Goal: Task Accomplishment & Management: Manage account settings

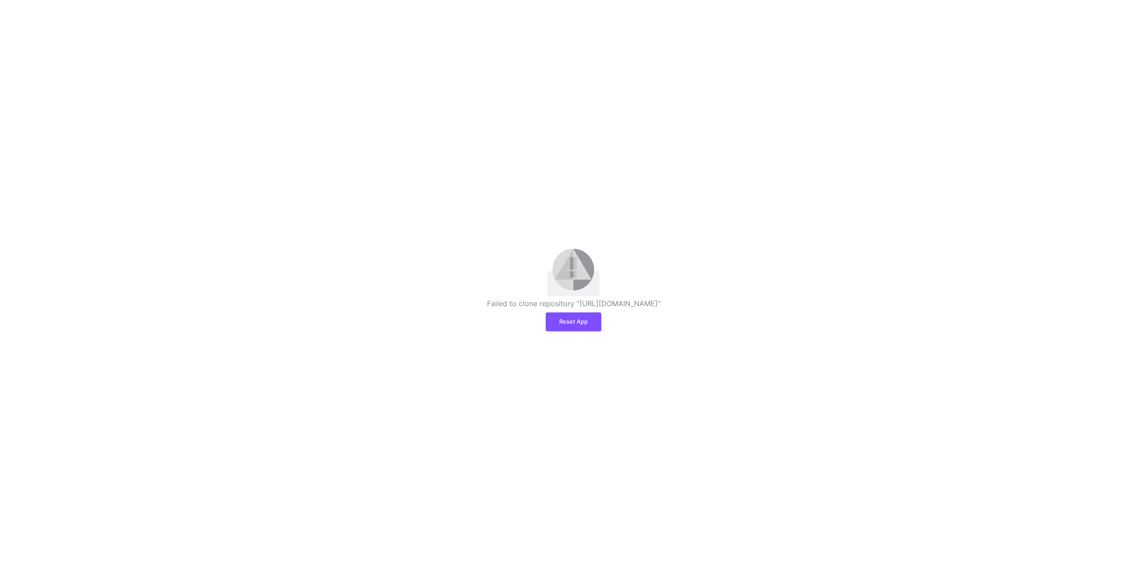
drag, startPoint x: 557, startPoint y: 319, endPoint x: 463, endPoint y: 299, distance: 96.1
click at [463, 299] on div "Failed to clone repository "https://api.prod.y42.dev/api/1/github-backend/compa…" at bounding box center [573, 290] width 1147 height 82
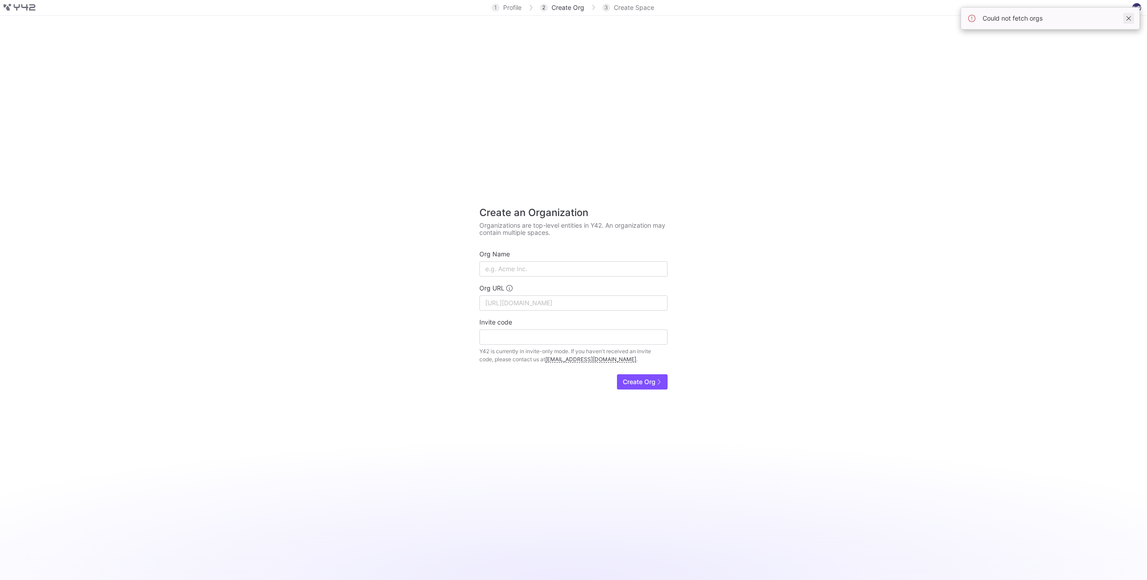
click at [1124, 23] on span at bounding box center [1129, 18] width 11 height 11
click at [1135, 12] on span at bounding box center [1137, 7] width 11 height 11
click at [1108, 29] on span "hello@bidx.io" at bounding box center [1092, 29] width 89 height 6
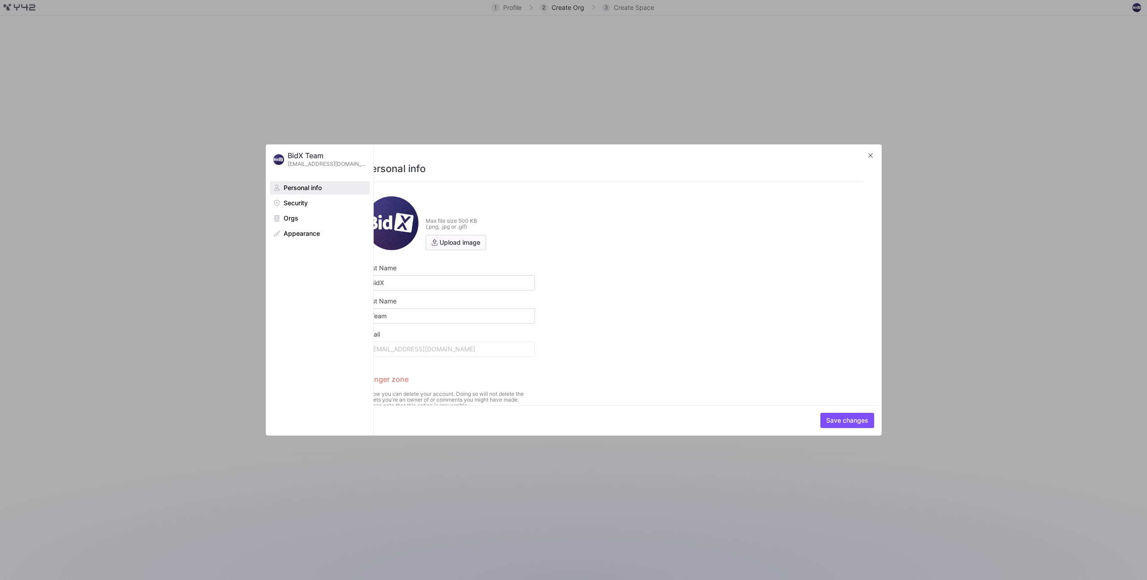
click at [1105, 30] on div at bounding box center [573, 290] width 1147 height 580
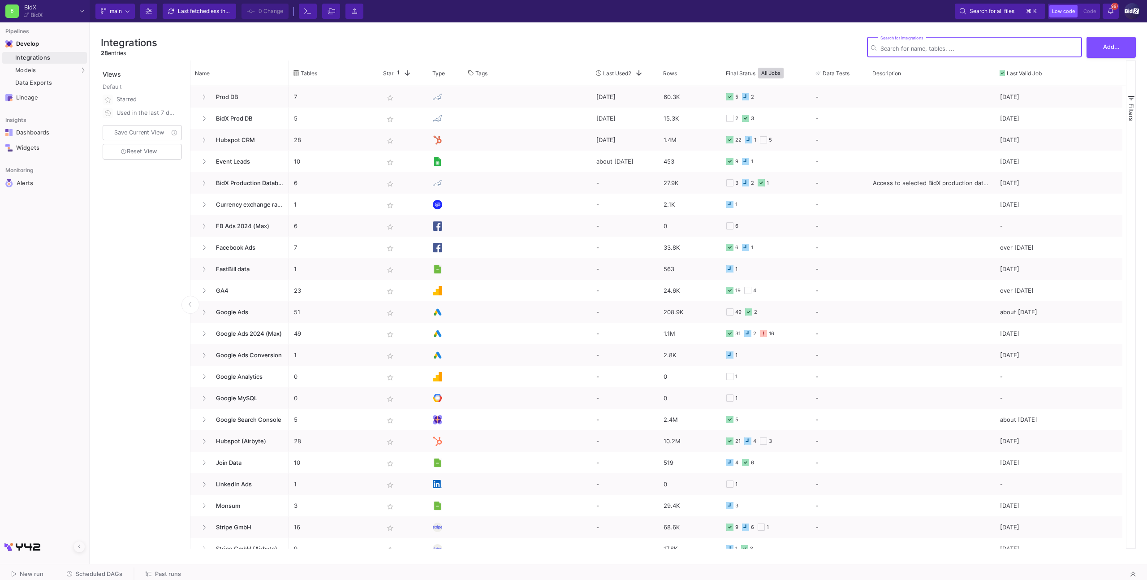
drag, startPoint x: 107, startPoint y: 563, endPoint x: 106, endPoint y: 569, distance: 5.5
click at [106, 564] on as-split "B BidX BidX Current branch main Branch Options Last fetched less than a minute …" at bounding box center [573, 290] width 1147 height 580
click at [106, 571] on span "Scheduled DAGs" at bounding box center [99, 574] width 47 height 7
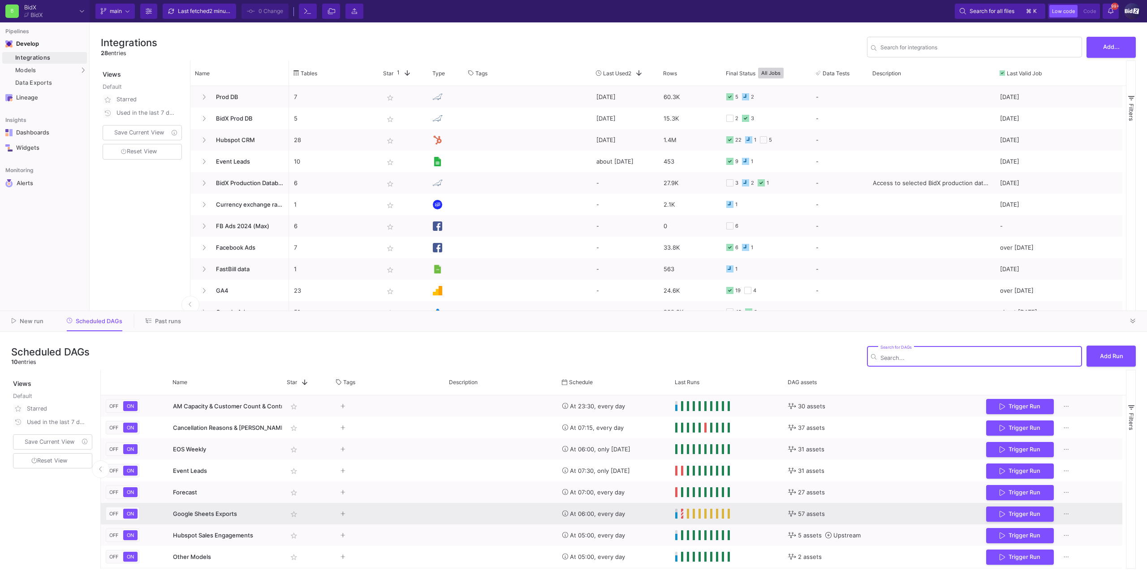
click at [443, 511] on div "Press SPACE to select this row." at bounding box center [388, 514] width 113 height 22
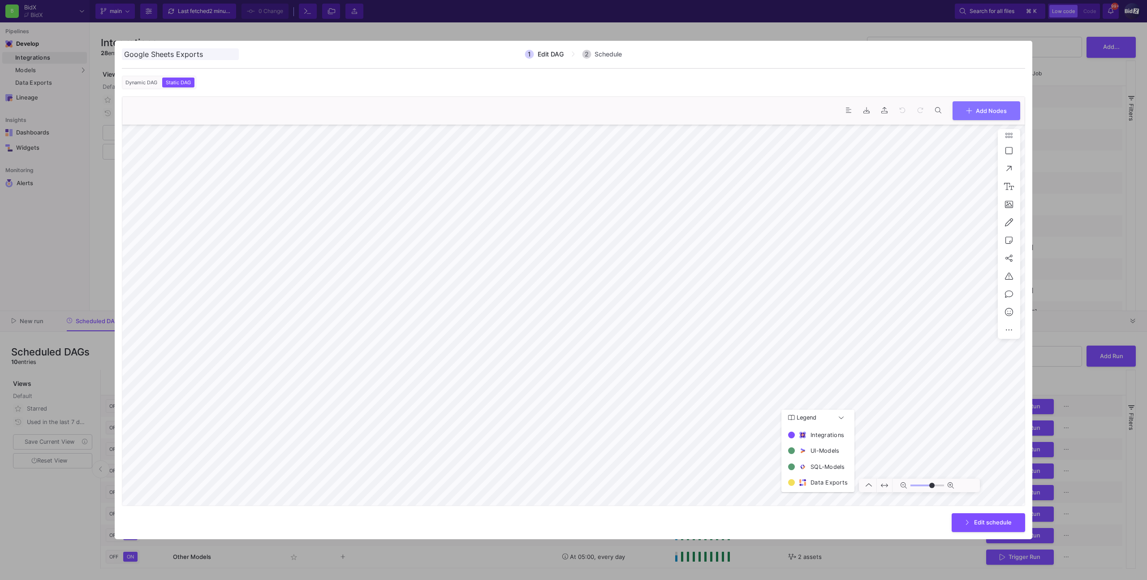
type input "0"
click at [985, 522] on span "Edit schedule" at bounding box center [993, 521] width 38 height 7
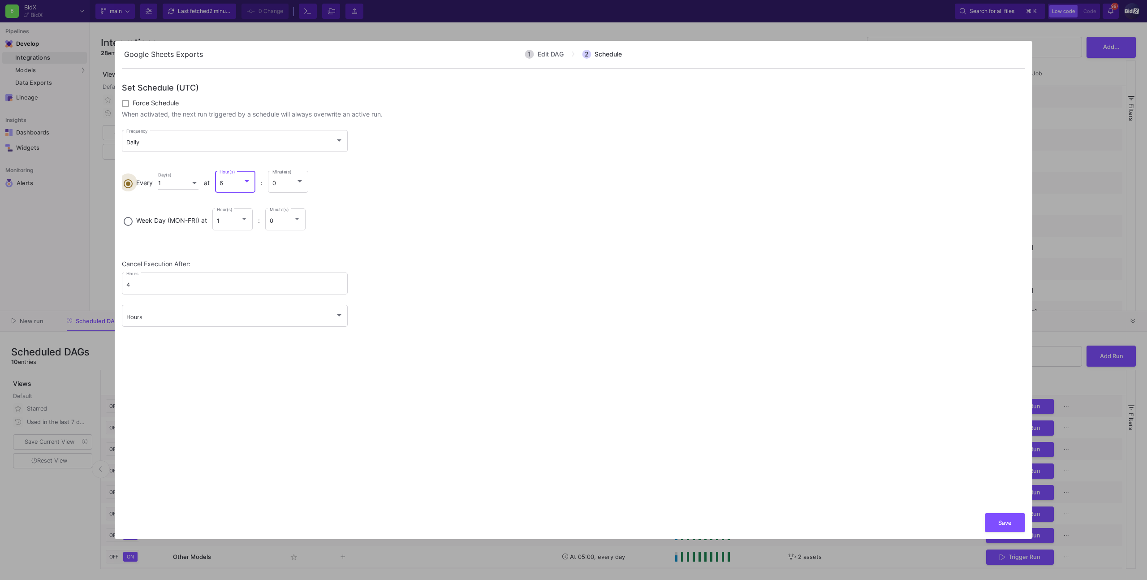
click at [241, 183] on div "6" at bounding box center [232, 183] width 24 height 7
click at [133, 183] on input "Every 1 Day(s) at 6 Hour(s) : 0 Minute(s)" at bounding box center [128, 182] width 9 height 6
click at [239, 180] on span "5" at bounding box center [241, 184] width 32 height 19
click at [521, 297] on div "Cancel Execution After: 4 Hours Hours" at bounding box center [574, 297] width 904 height 75
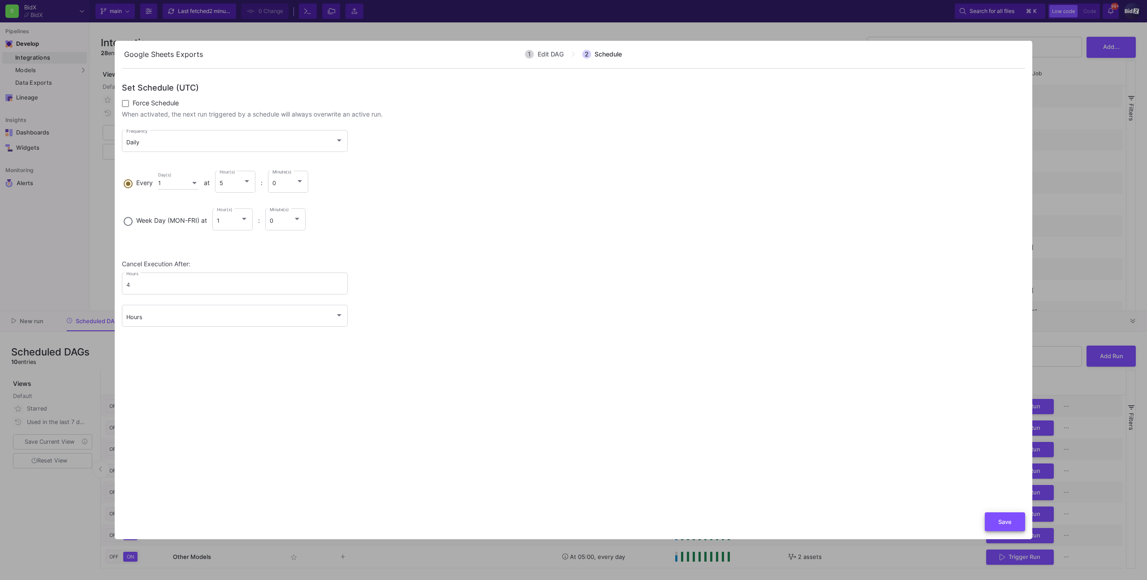
click at [1015, 524] on button "Save" at bounding box center [1005, 521] width 40 height 19
